Goal: Task Accomplishment & Management: Manage account settings

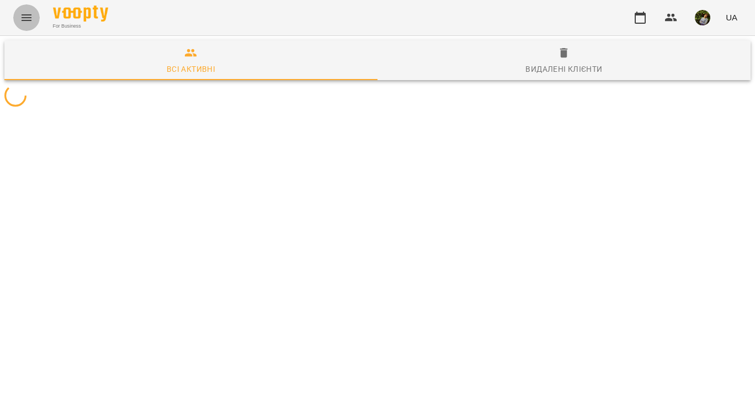
click at [29, 21] on icon "Menu" at bounding box center [26, 17] width 13 height 13
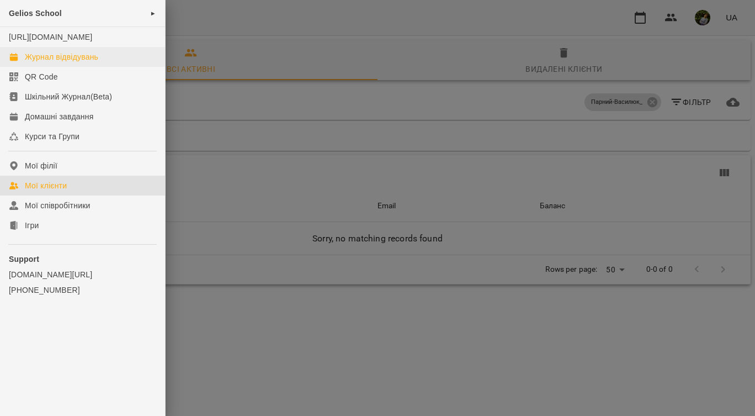
click at [43, 62] on div "Журнал відвідувань" at bounding box center [61, 56] width 73 height 11
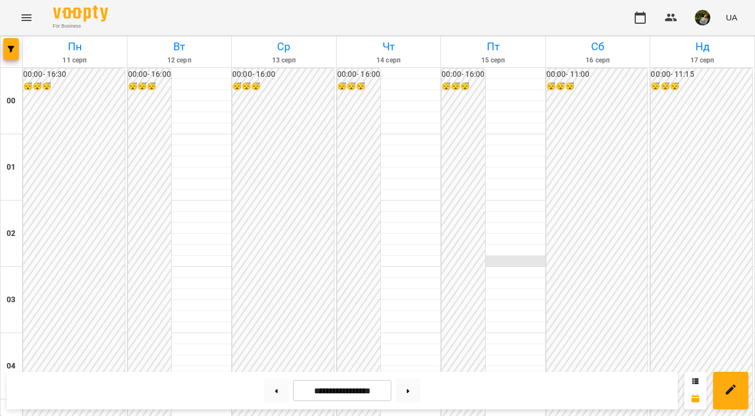
scroll to position [574, 0]
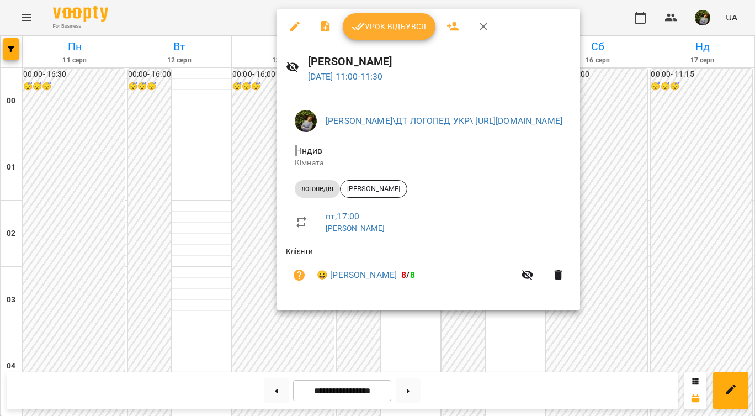
click at [409, 30] on span "Урок відбувся" at bounding box center [389, 26] width 75 height 13
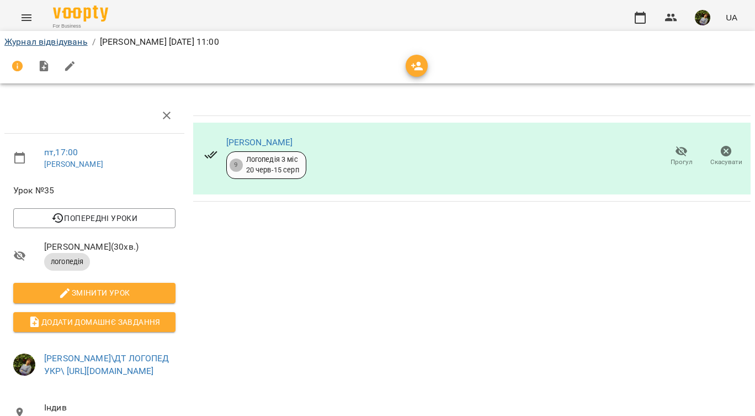
click at [73, 41] on link "Журнал відвідувань" at bounding box center [45, 41] width 83 height 10
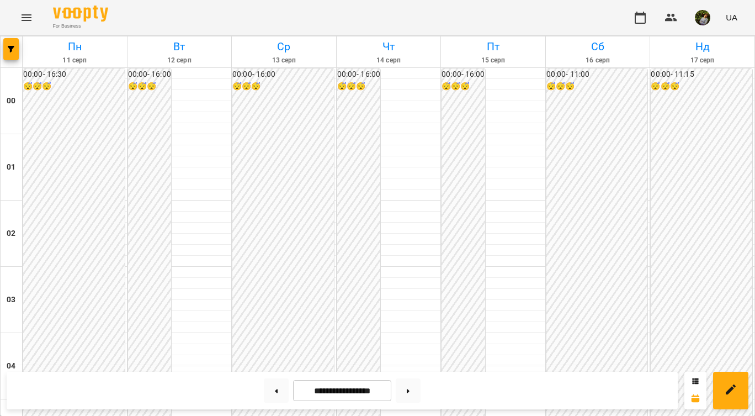
scroll to position [947, 0]
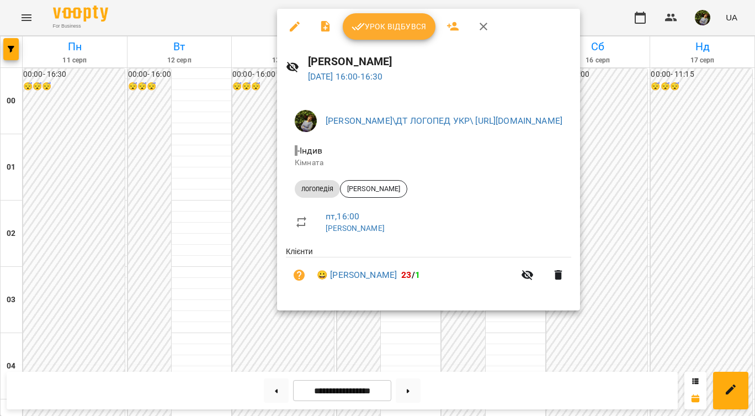
click at [411, 331] on div at bounding box center [377, 208] width 755 height 416
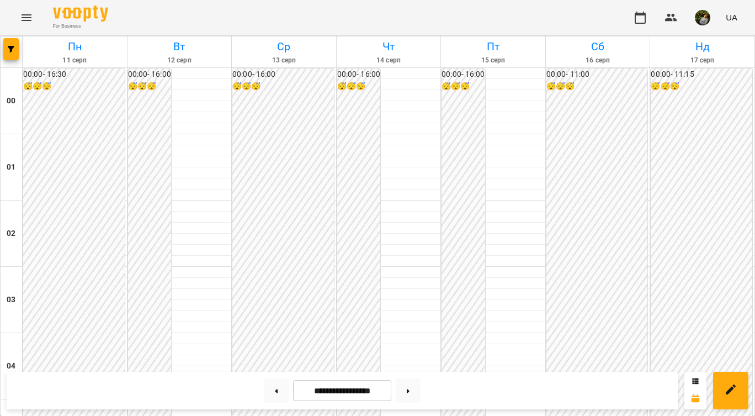
scroll to position [707, 0]
